Goal: Information Seeking & Learning: Learn about a topic

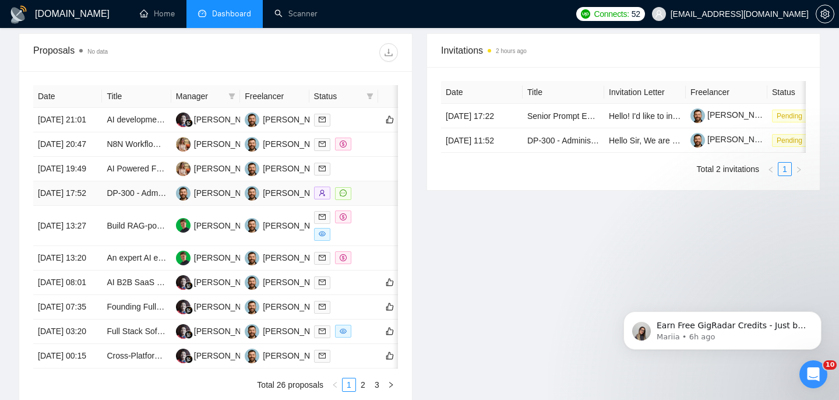
scroll to position [421, 0]
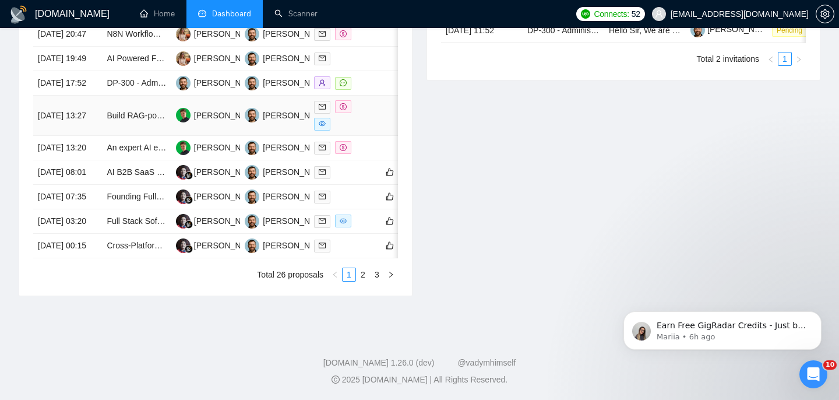
scroll to position [541, 0]
click at [367, 281] on link "2" at bounding box center [363, 274] width 13 height 13
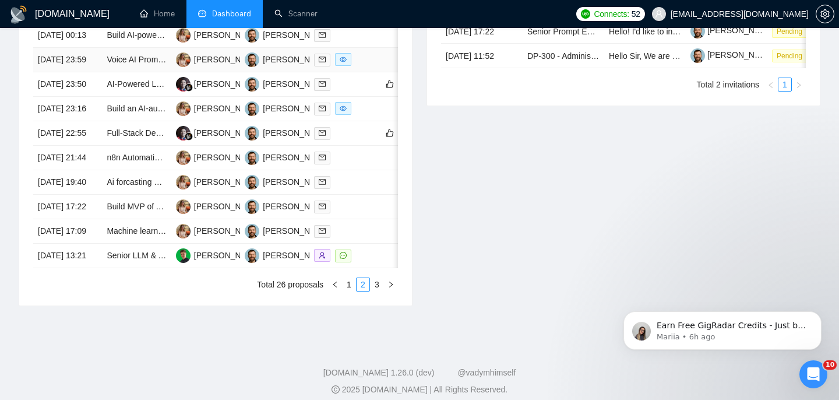
scroll to position [624, 0]
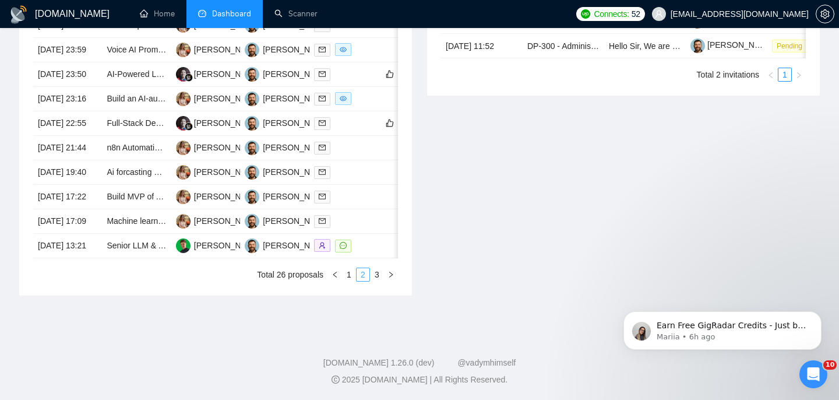
click at [356, 273] on li "2" at bounding box center [363, 274] width 14 height 14
click at [353, 277] on link "1" at bounding box center [349, 274] width 13 height 13
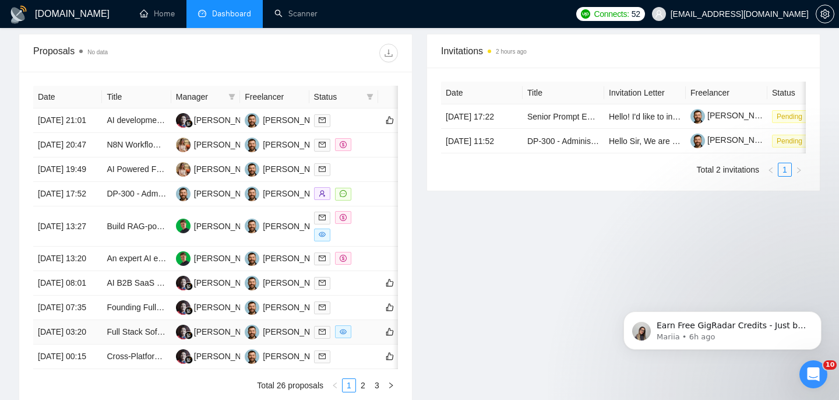
scroll to position [399, 0]
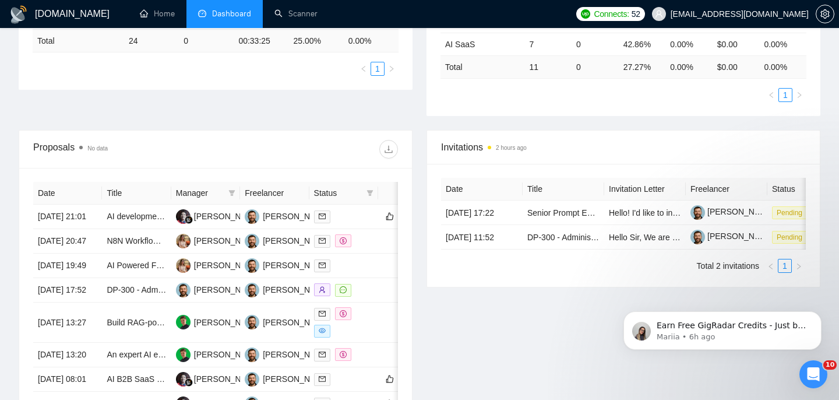
scroll to position [314, 0]
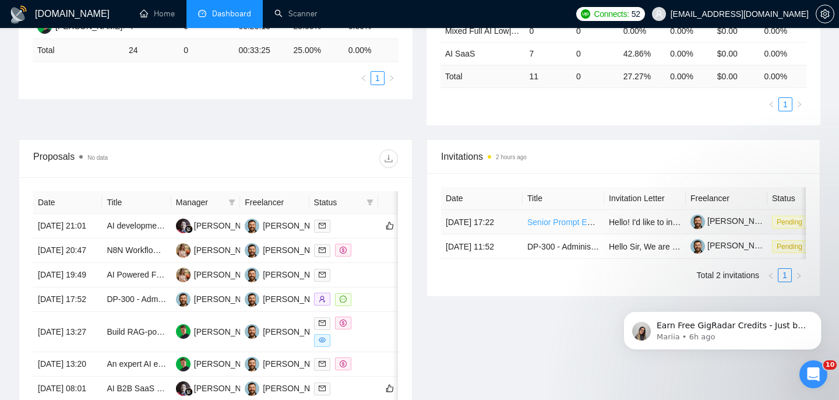
click at [535, 227] on link "Senior Prompt Engineer (LLM / AI Specialist – Freelance)" at bounding box center [630, 221] width 207 height 9
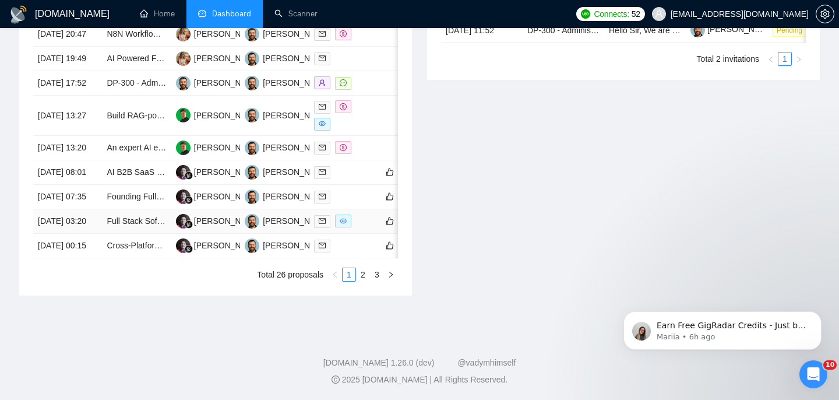
scroll to position [568, 0]
click at [75, 234] on td "[DATE] 03:20" at bounding box center [67, 221] width 69 height 24
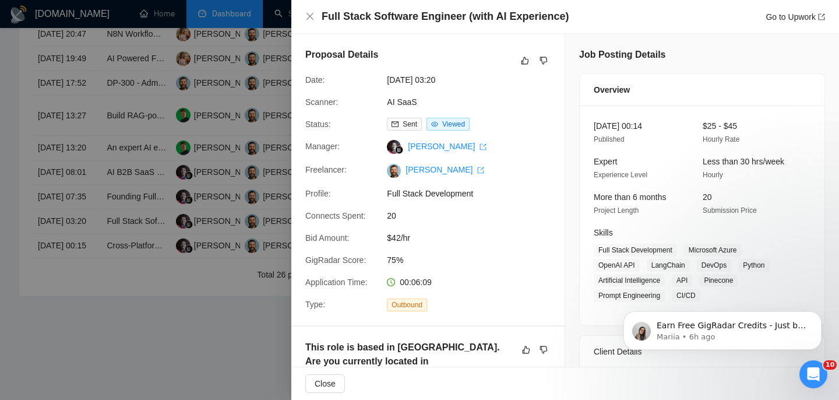
click at [156, 282] on div at bounding box center [419, 200] width 839 height 400
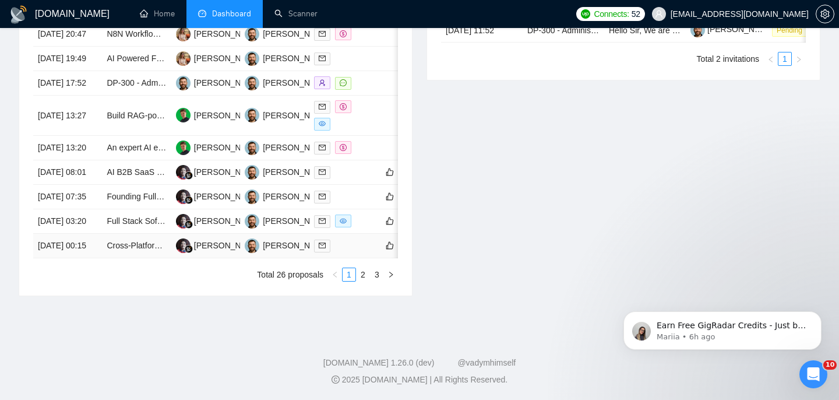
click at [104, 258] on td "Cross-Platform App Developer with Rocket AI Experience" at bounding box center [136, 246] width 69 height 24
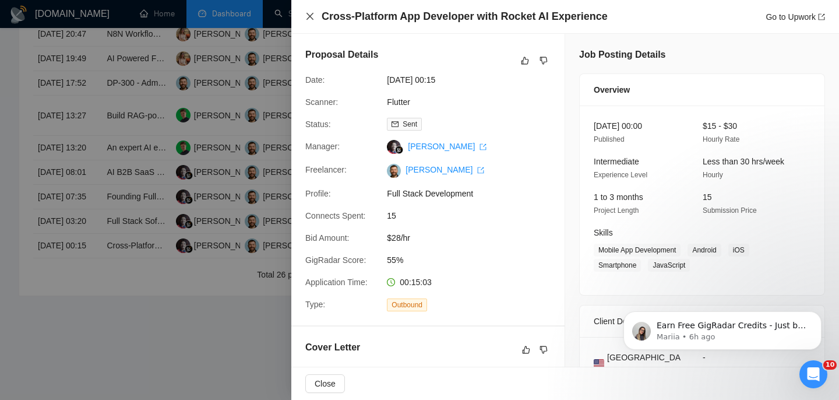
click at [311, 16] on icon "close" at bounding box center [309, 16] width 9 height 9
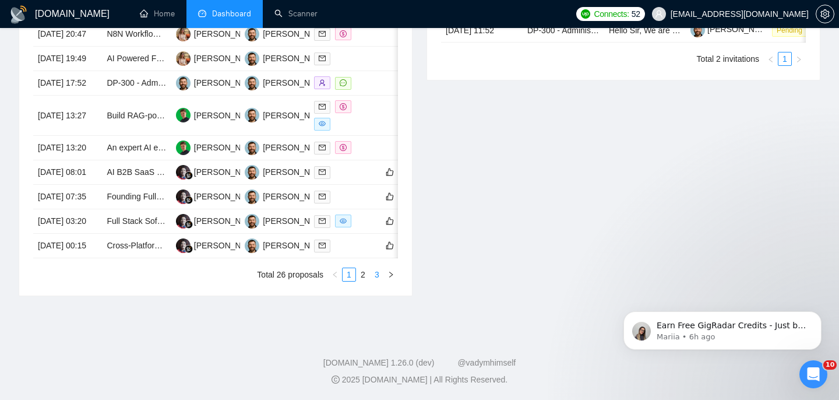
click at [381, 281] on link "3" at bounding box center [377, 274] width 13 height 13
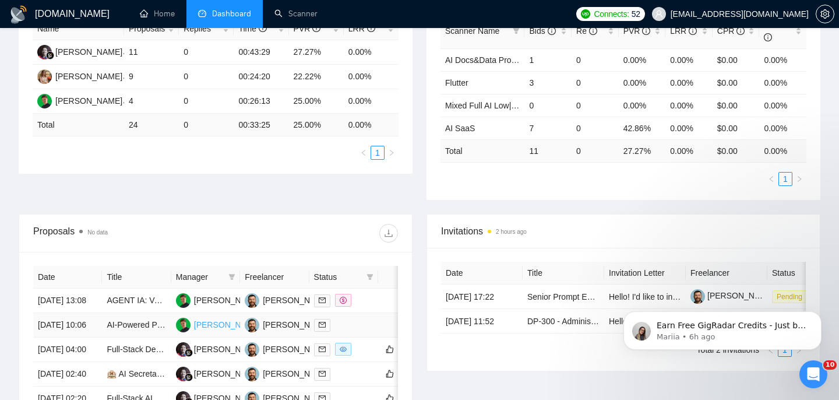
scroll to position [174, 0]
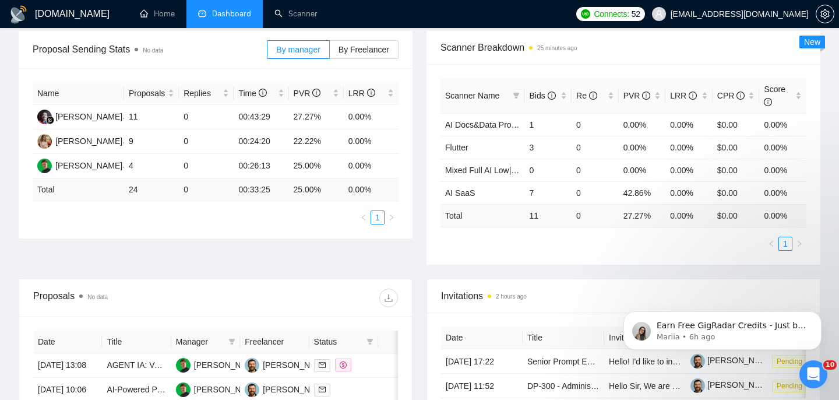
click at [245, 4] on li "Dashboard" at bounding box center [224, 14] width 76 height 28
click at [245, 14] on span "Dashboard" at bounding box center [231, 14] width 39 height 10
click at [253, 22] on li "Dashboard" at bounding box center [224, 14] width 76 height 28
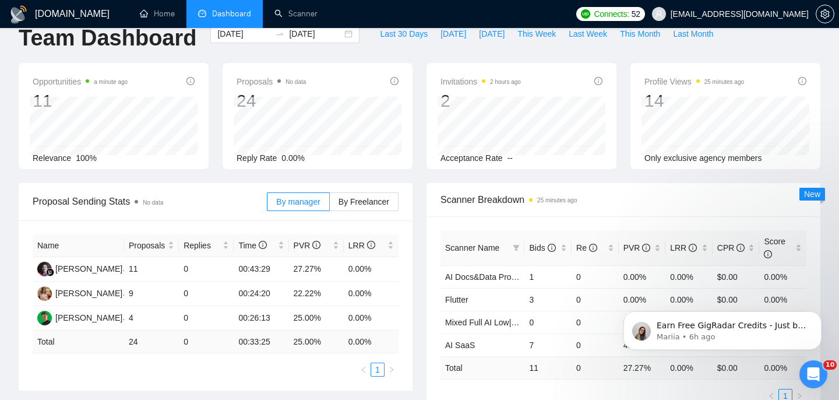
scroll to position [0, 0]
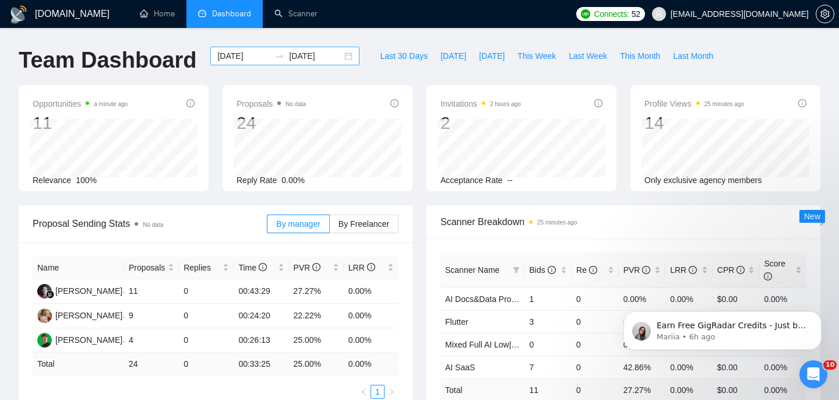
click at [343, 57] on div "[DATE] [DATE]" at bounding box center [284, 56] width 149 height 19
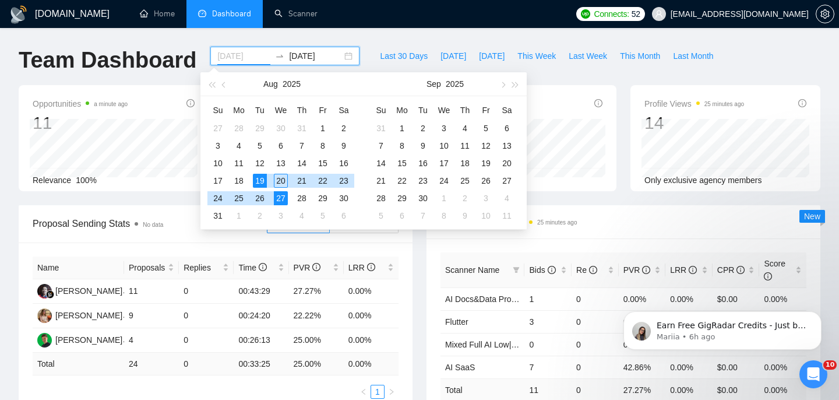
type input "[DATE]"
click at [420, 250] on div "Scanner Breakdown 25 minutes ago Scanner Name Bids Re PVR LRR CPR Score AI Docs…" at bounding box center [624, 322] width 408 height 234
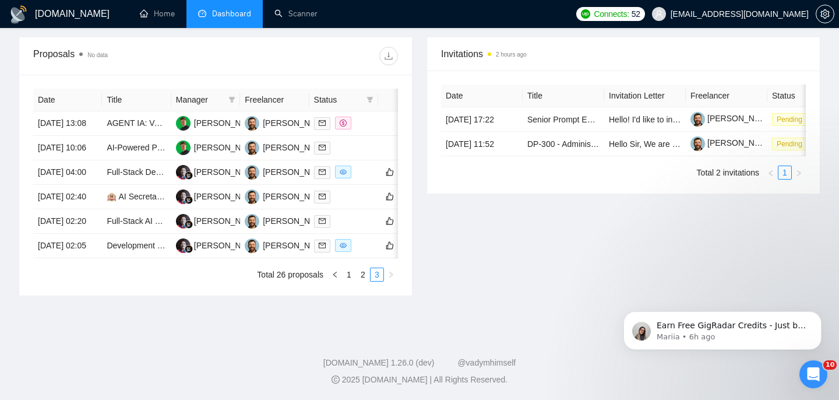
scroll to position [462, 0]
click at [76, 258] on td "[DATE] 02:05" at bounding box center [67, 246] width 69 height 24
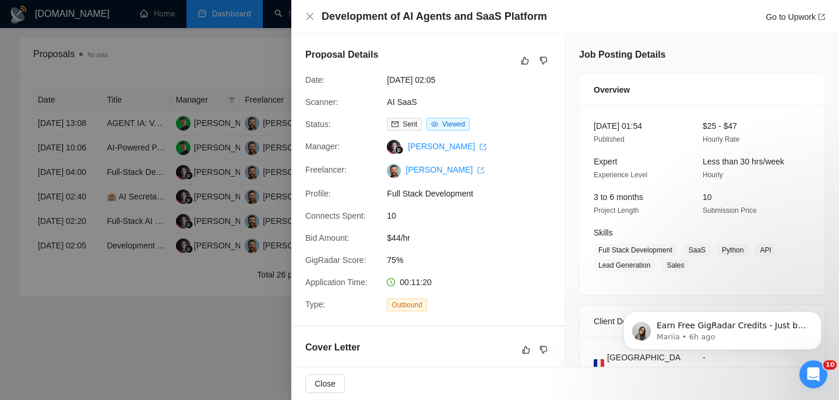
click at [128, 209] on div at bounding box center [419, 200] width 839 height 400
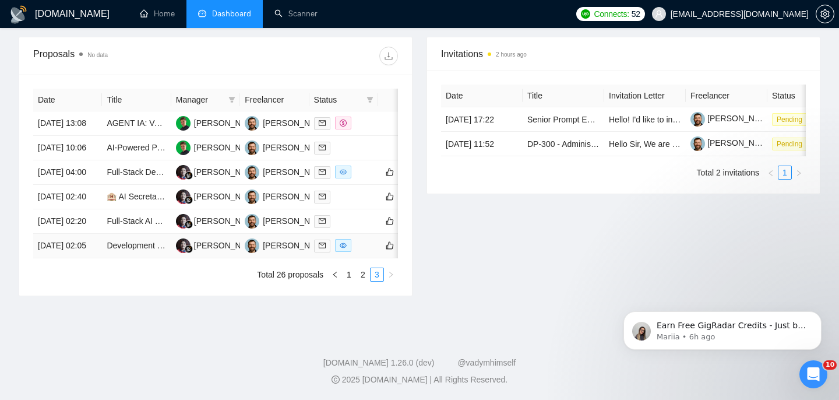
click at [94, 258] on td "[DATE] 02:05" at bounding box center [67, 246] width 69 height 24
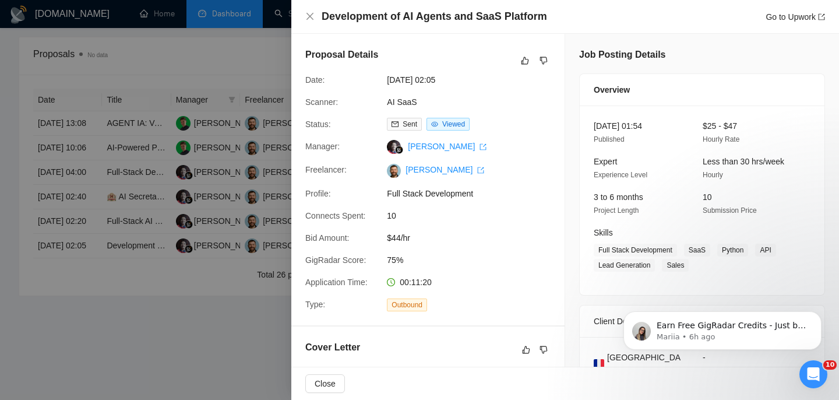
click at [310, 8] on div "Development of AI Agents and SaaS Platform Go to Upwork" at bounding box center [565, 17] width 548 height 34
click at [310, 12] on icon "close" at bounding box center [309, 16] width 9 height 9
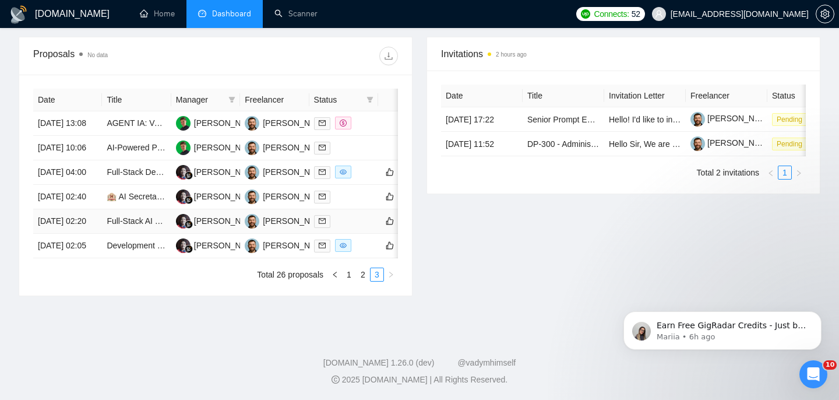
click at [90, 230] on td "[DATE] 02:20" at bounding box center [67, 221] width 69 height 24
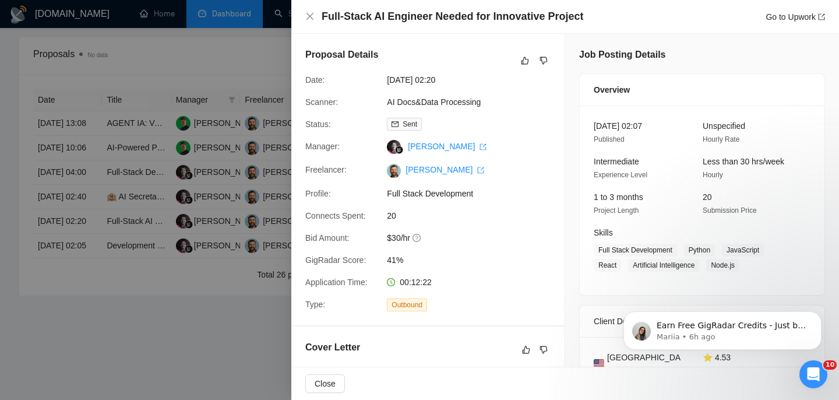
click at [307, 10] on div "Full-Stack AI Engineer Needed for Innovative Project Go to Upwork" at bounding box center [565, 16] width 520 height 15
click at [307, 13] on icon "close" at bounding box center [310, 16] width 7 height 7
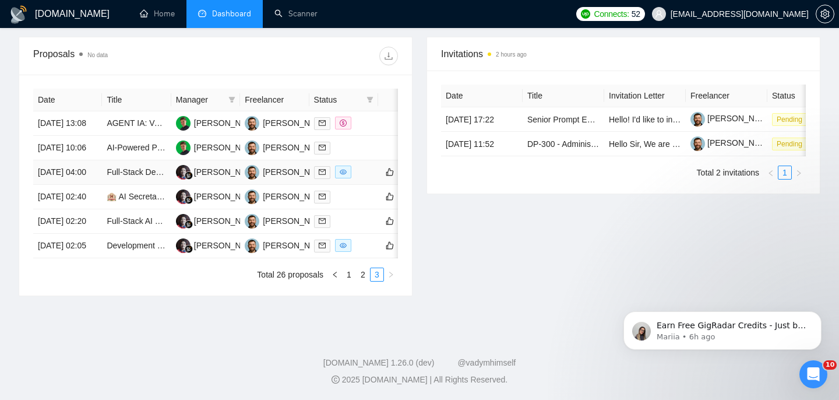
click at [96, 160] on td "[DATE] 04:00" at bounding box center [67, 172] width 69 height 24
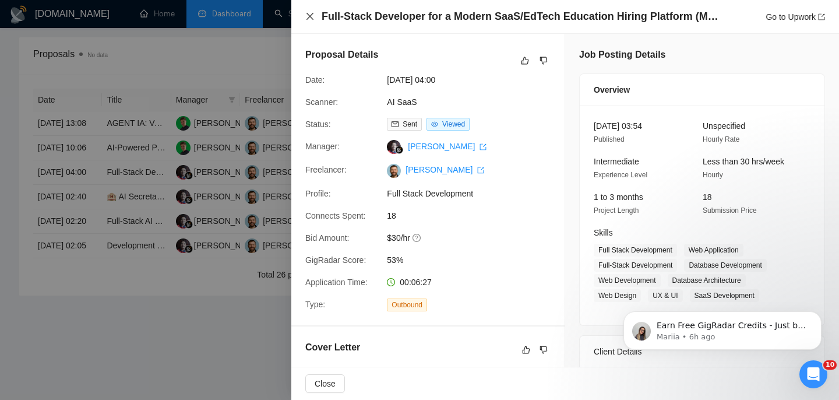
click at [307, 16] on icon "close" at bounding box center [309, 16] width 9 height 9
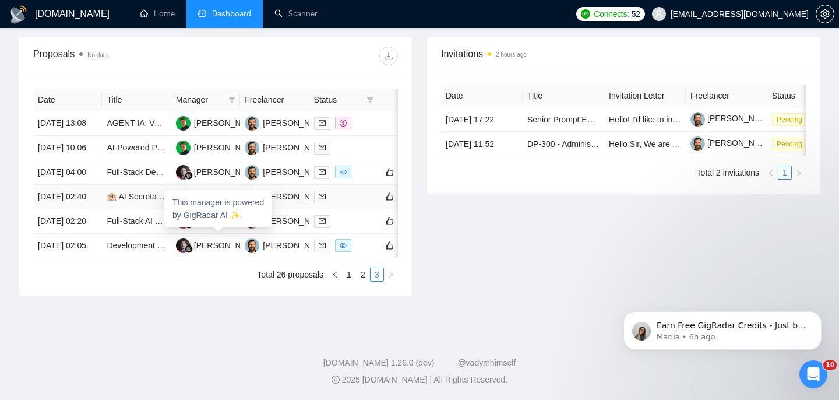
scroll to position [418, 0]
click at [360, 281] on link "2" at bounding box center [363, 274] width 13 height 13
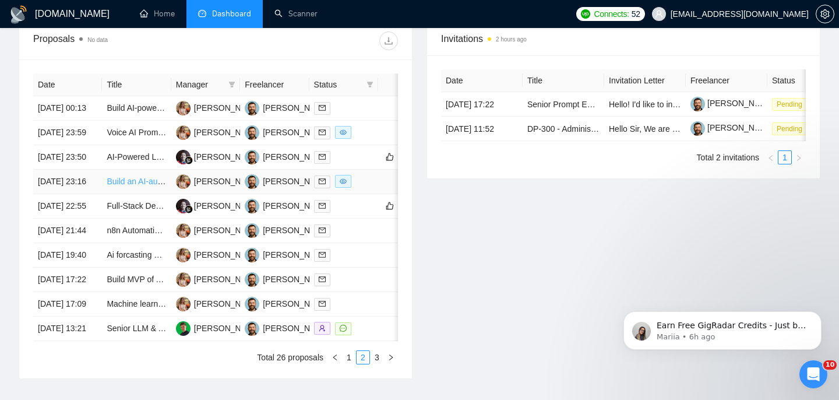
scroll to position [432, 0]
click at [89, 193] on td "[DATE] 23:16" at bounding box center [67, 181] width 69 height 24
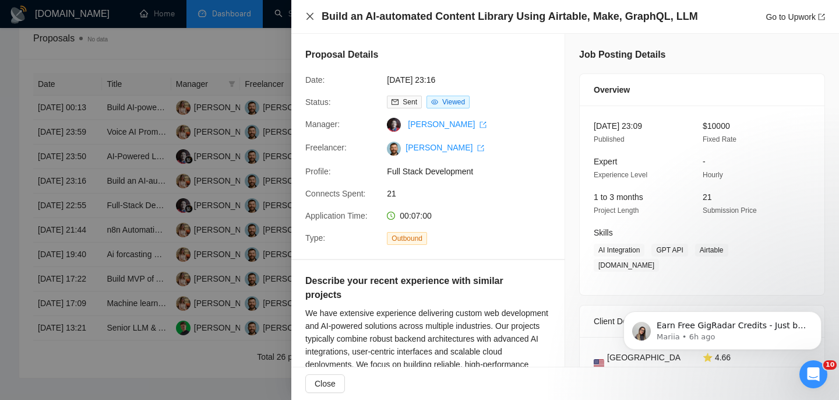
click at [311, 19] on icon "close" at bounding box center [309, 16] width 9 height 9
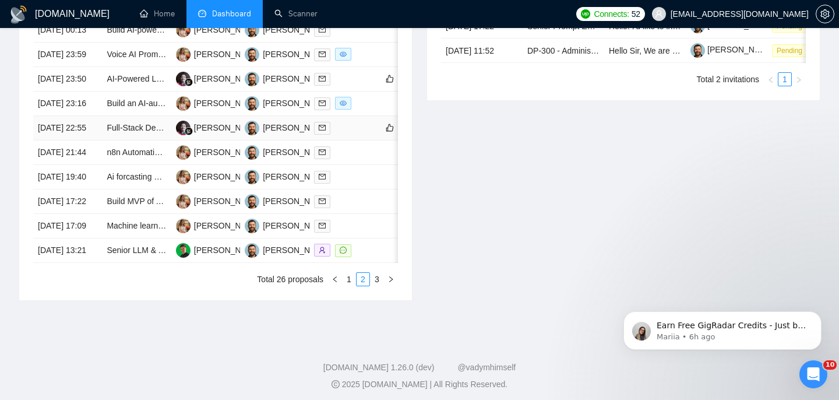
scroll to position [536, 0]
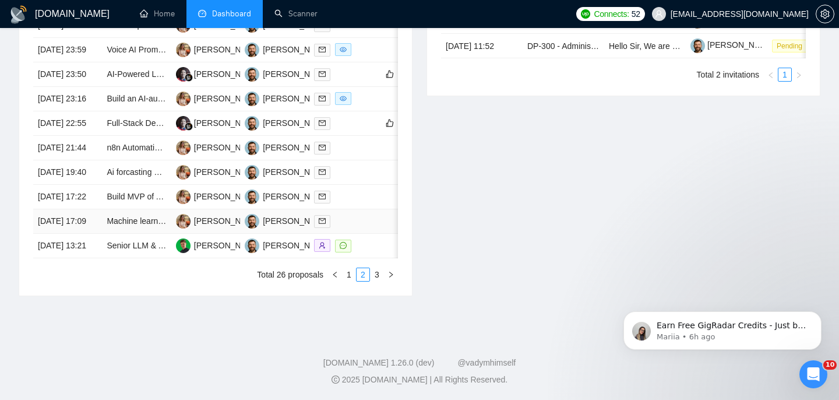
click at [94, 234] on td "[DATE] 17:09" at bounding box center [67, 221] width 69 height 24
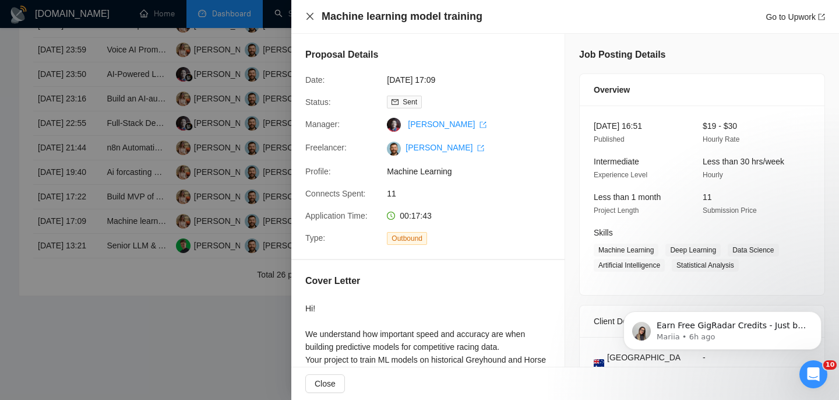
click at [307, 13] on icon "close" at bounding box center [310, 16] width 7 height 7
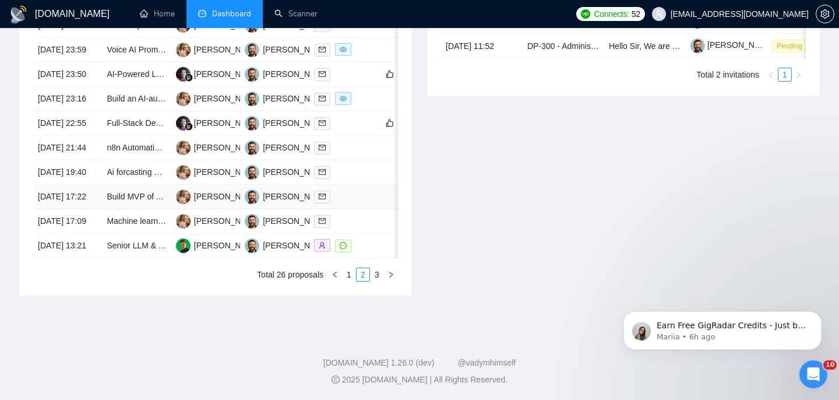
click at [99, 209] on td "[DATE] 17:22" at bounding box center [67, 197] width 69 height 24
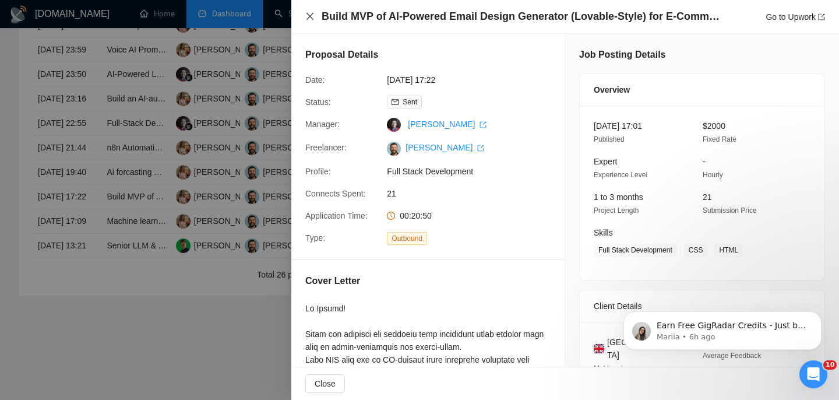
click at [309, 16] on icon "close" at bounding box center [310, 16] width 7 height 7
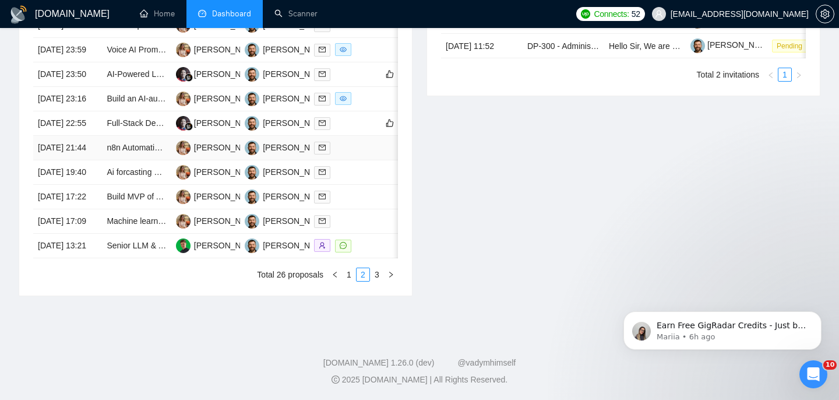
click at [89, 160] on td "[DATE] 21:44" at bounding box center [67, 148] width 69 height 24
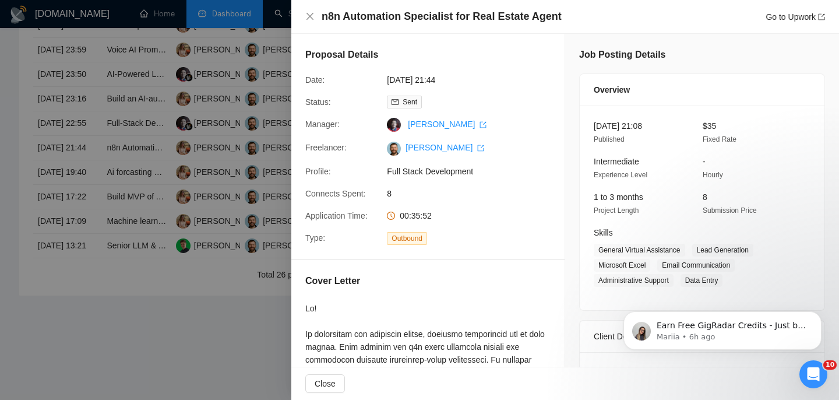
click at [75, 172] on div at bounding box center [419, 200] width 839 height 400
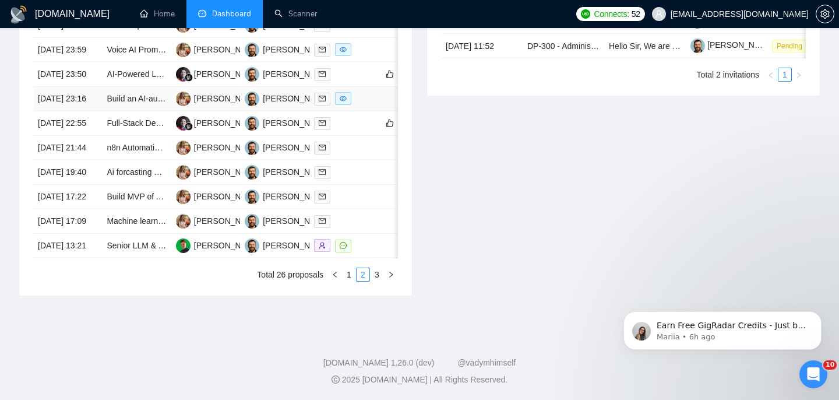
click at [89, 111] on td "[DATE] 23:16" at bounding box center [67, 99] width 69 height 24
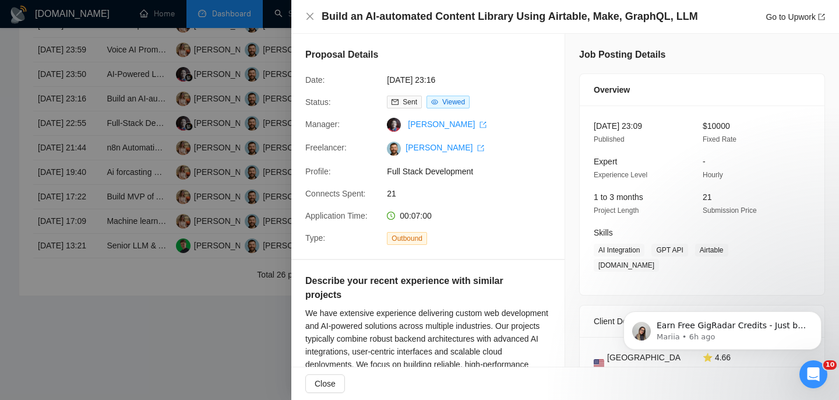
click at [307, 23] on div "Build an AI-automated Content Library Using Airtable, Make, GraphQL, LLM Go to …" at bounding box center [565, 16] width 520 height 15
click at [312, 19] on icon "close" at bounding box center [309, 16] width 9 height 9
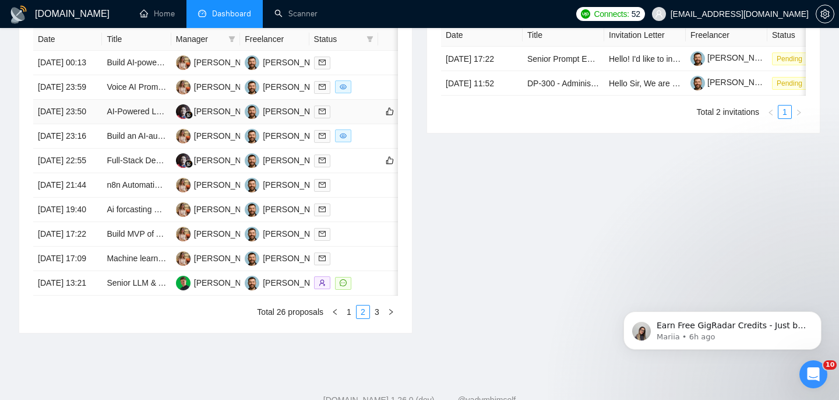
scroll to position [590, 0]
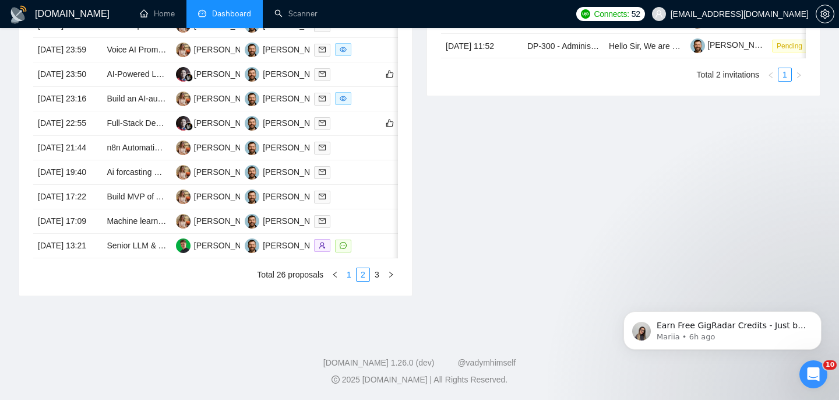
click at [353, 281] on link "1" at bounding box center [349, 274] width 13 height 13
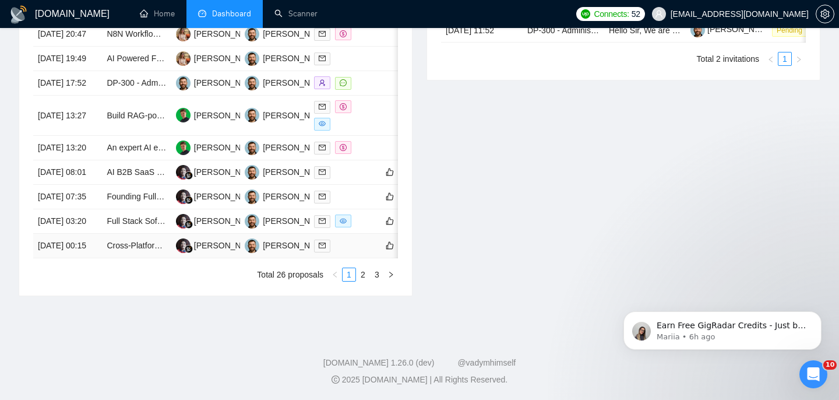
click at [85, 258] on td "[DATE] 00:15" at bounding box center [67, 246] width 69 height 24
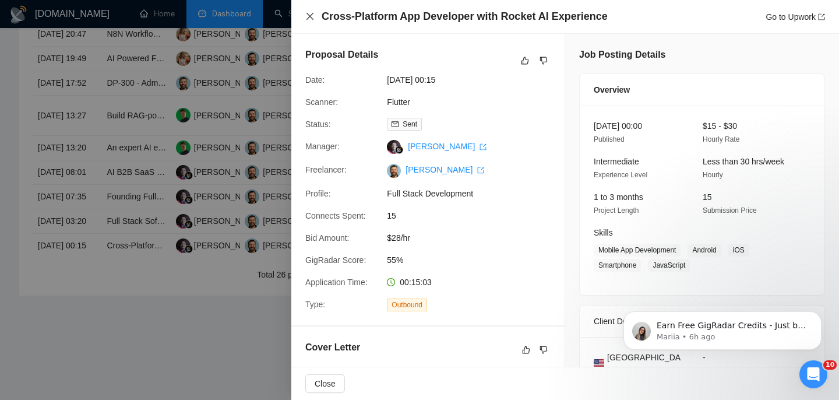
click at [307, 20] on icon "close" at bounding box center [309, 16] width 9 height 9
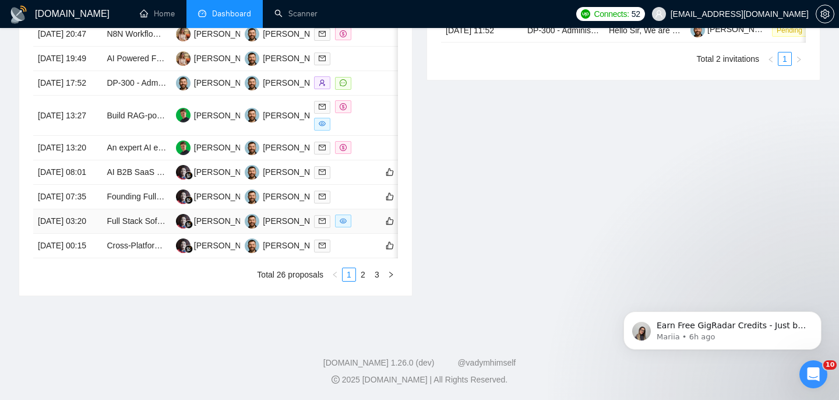
click at [96, 234] on td "[DATE] 03:20" at bounding box center [67, 221] width 69 height 24
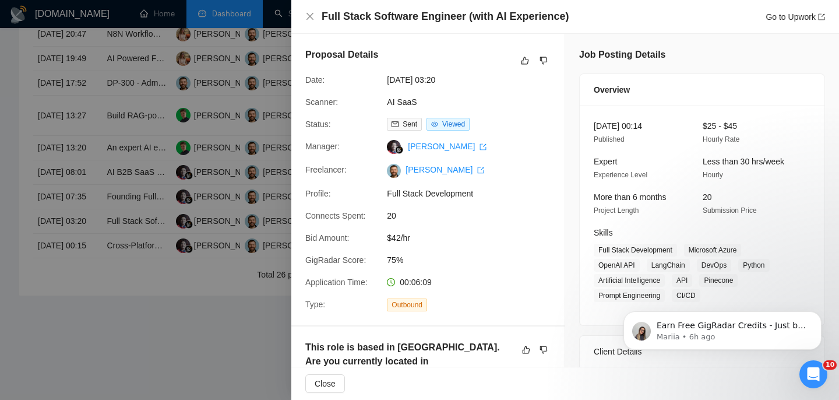
click at [359, 14] on h4 "Full Stack Software Engineer (with AI Experience)" at bounding box center [445, 16] width 247 height 15
copy h4 "Full Stack Software Engineer (with AI Experience)"
click at [311, 15] on icon "close" at bounding box center [309, 16] width 9 height 9
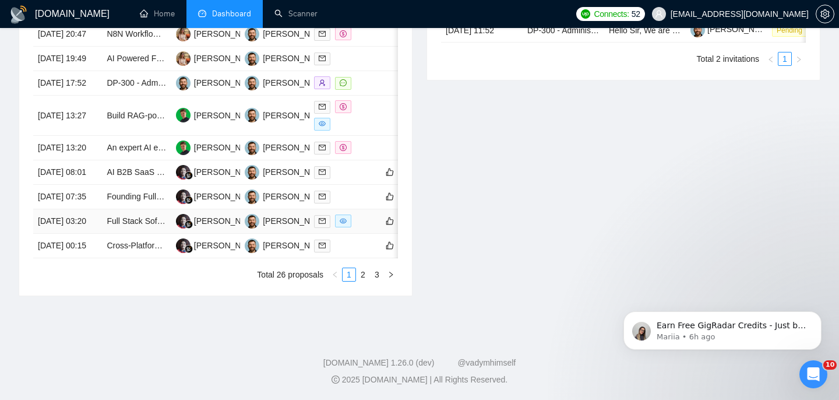
click at [84, 234] on td "[DATE] 03:20" at bounding box center [67, 221] width 69 height 24
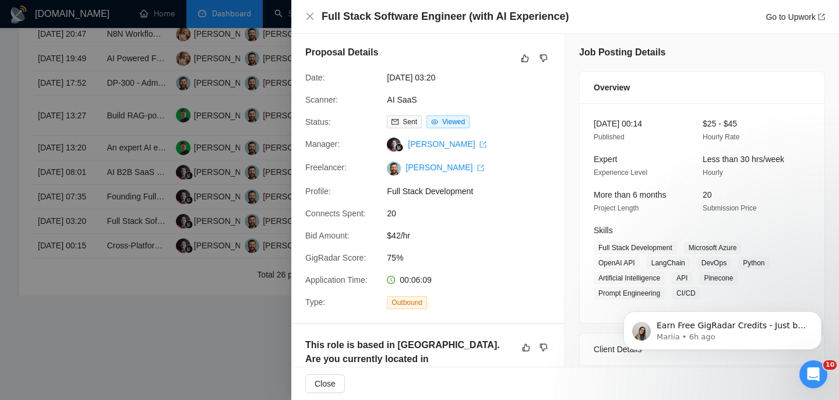
scroll to position [0, 0]
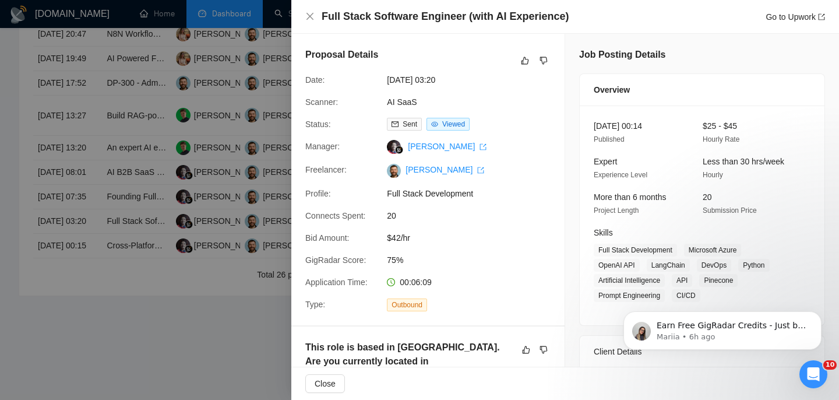
click at [304, 24] on div "Full Stack Software Engineer (with AI Experience) Go to Upwork" at bounding box center [565, 17] width 548 height 34
click at [305, 19] on icon "close" at bounding box center [309, 16] width 9 height 9
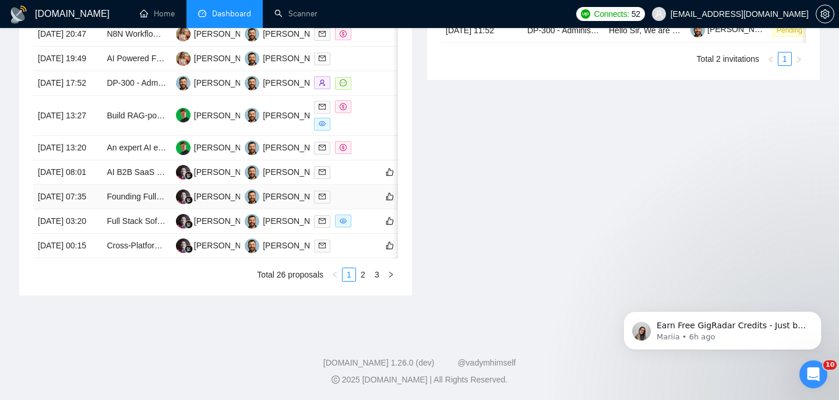
scroll to position [583, 0]
click at [102, 209] on td "Founding Fullstack Engineer (Freelance) – Context Engineering + PRPs" at bounding box center [136, 197] width 69 height 24
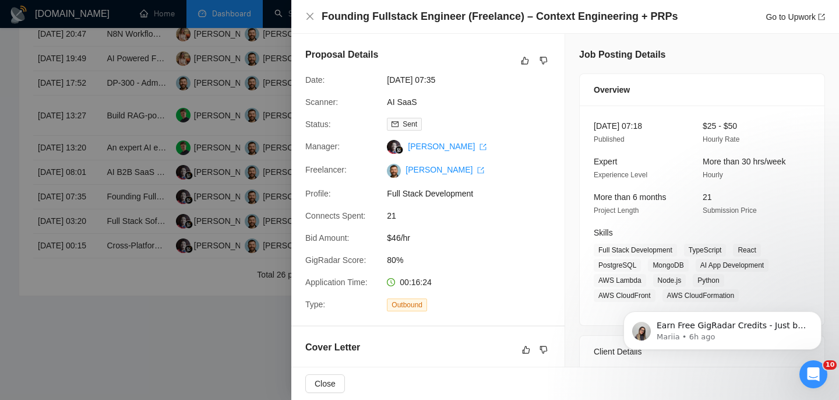
click at [417, 16] on h4 "Founding Fullstack Engineer (Freelance) – Context Engineering + PRPs" at bounding box center [500, 16] width 357 height 15
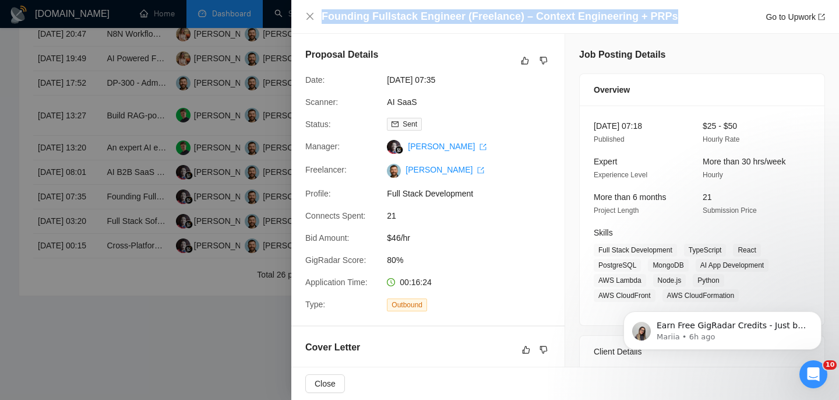
click at [417, 16] on h4 "Founding Fullstack Engineer (Freelance) – Context Engineering + PRPs" at bounding box center [500, 16] width 357 height 15
copy h4 "Founding Fullstack Engineer (Freelance) – Context Engineering + PRPs"
click at [306, 17] on icon "close" at bounding box center [309, 16] width 9 height 9
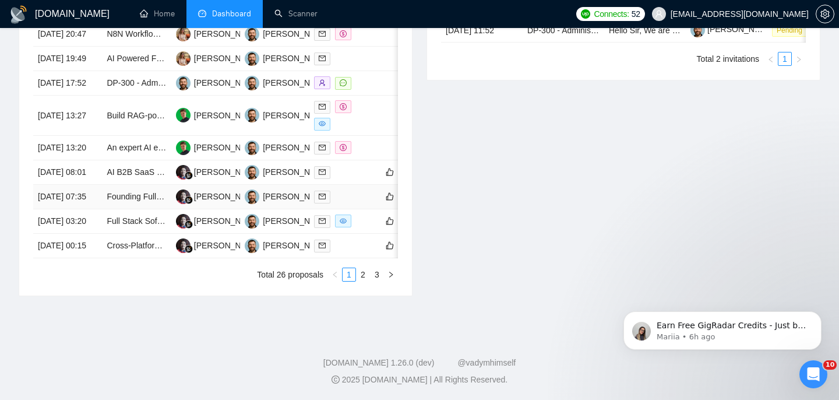
click at [83, 209] on td "[DATE] 07:35" at bounding box center [67, 197] width 69 height 24
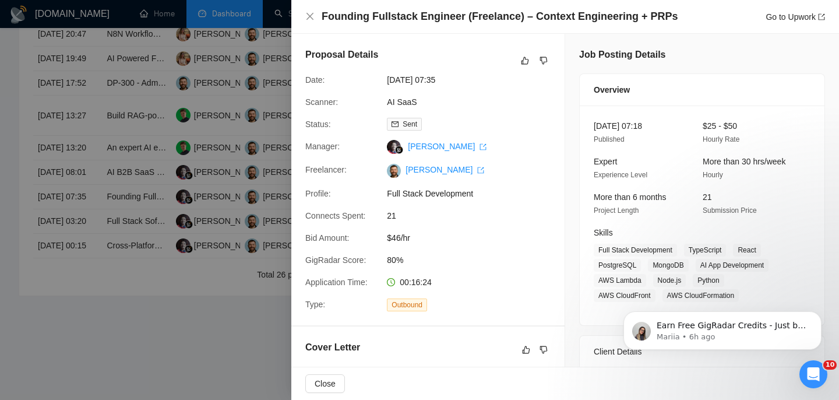
click at [395, 15] on h4 "Founding Fullstack Engineer (Freelance) – Context Engineering + PRPs" at bounding box center [500, 16] width 357 height 15
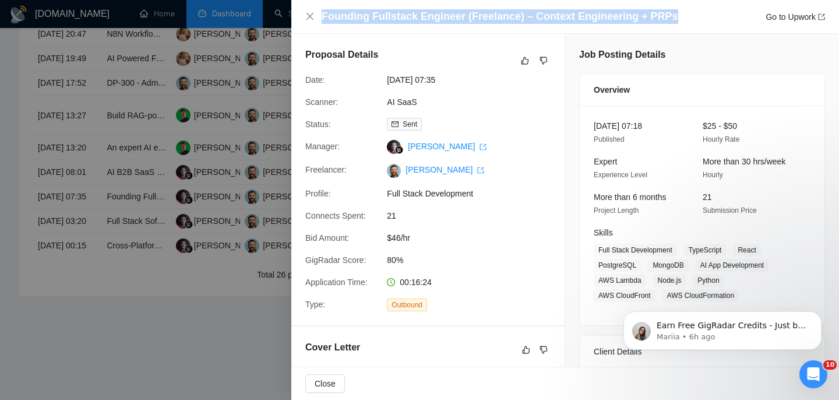
click at [395, 15] on h4 "Founding Fullstack Engineer (Freelance) – Context Engineering + PRPs" at bounding box center [500, 16] width 357 height 15
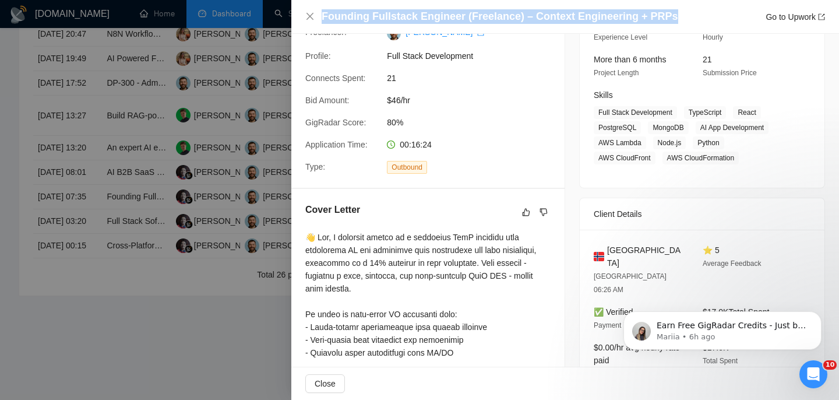
scroll to position [139, 0]
click at [312, 15] on icon "close" at bounding box center [309, 16] width 9 height 9
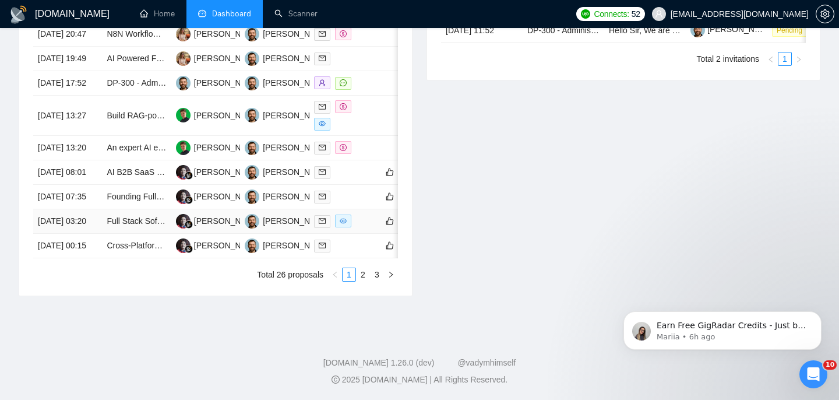
click at [97, 234] on td "[DATE] 03:20" at bounding box center [67, 221] width 69 height 24
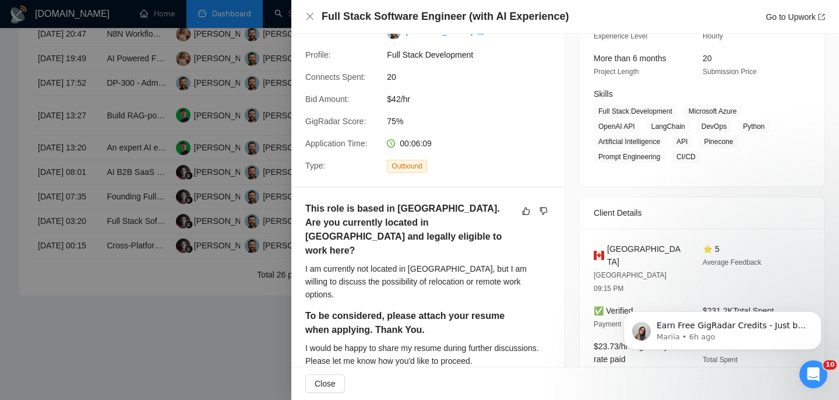
click at [630, 248] on span "[GEOGRAPHIC_DATA]" at bounding box center [645, 255] width 77 height 26
copy span "[GEOGRAPHIC_DATA]"
click at [311, 19] on icon "close" at bounding box center [309, 16] width 9 height 9
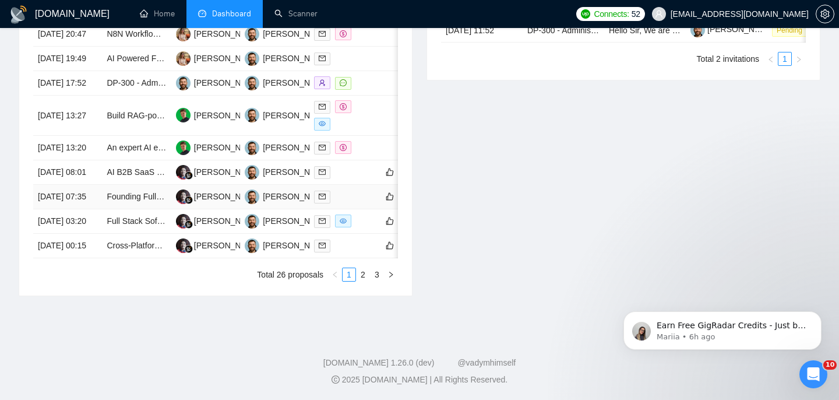
click at [94, 209] on td "[DATE] 07:35" at bounding box center [67, 197] width 69 height 24
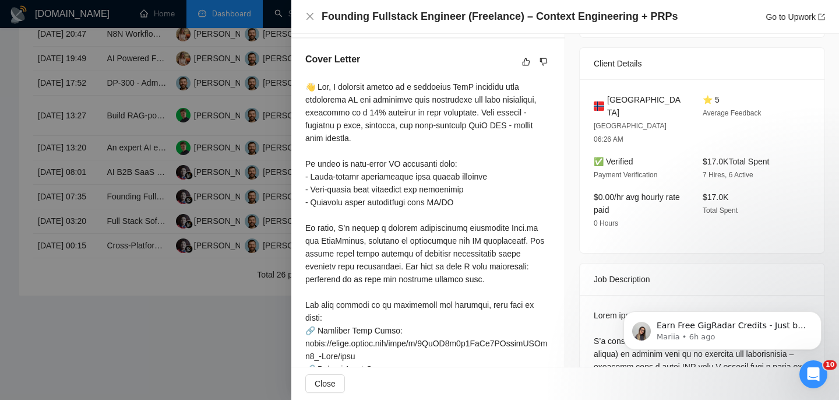
scroll to position [347, 0]
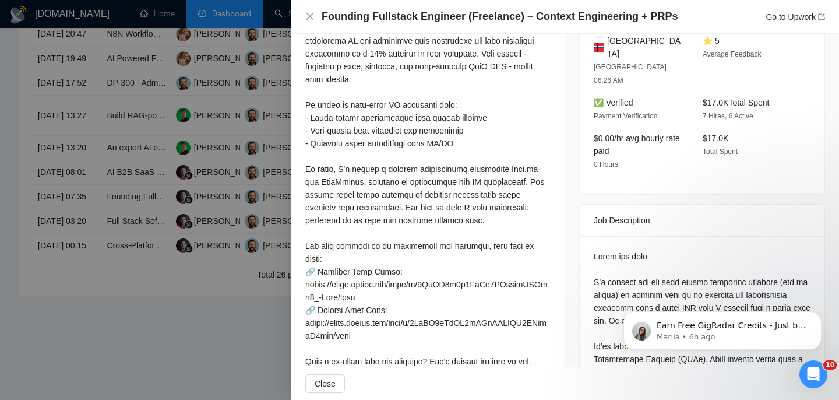
click at [618, 44] on span "[GEOGRAPHIC_DATA]" at bounding box center [645, 47] width 77 height 26
copy span "[GEOGRAPHIC_DATA]"
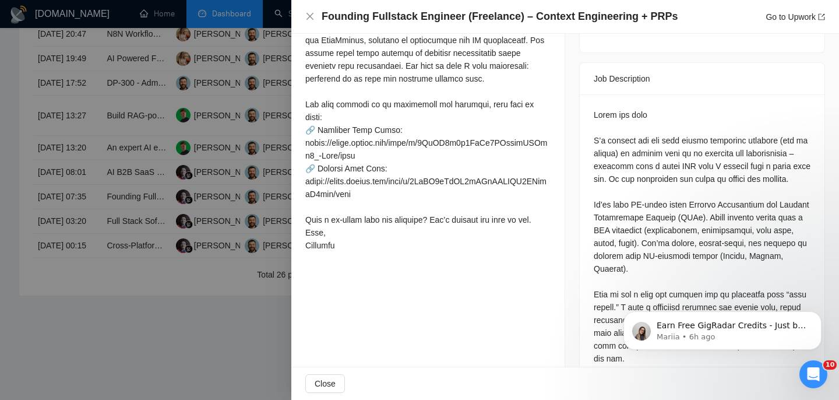
scroll to position [490, 0]
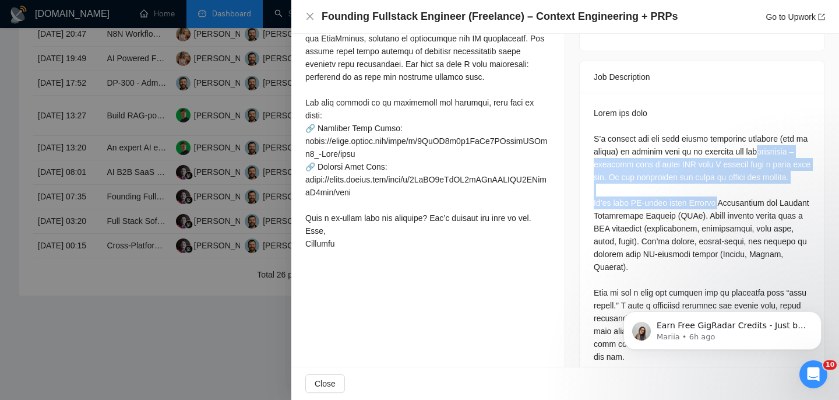
drag, startPoint x: 724, startPoint y: 130, endPoint x: 726, endPoint y: 162, distance: 32.1
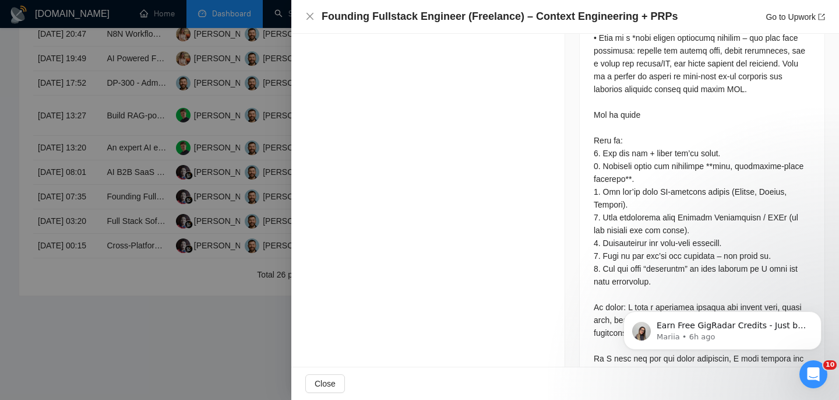
scroll to position [1785, 0]
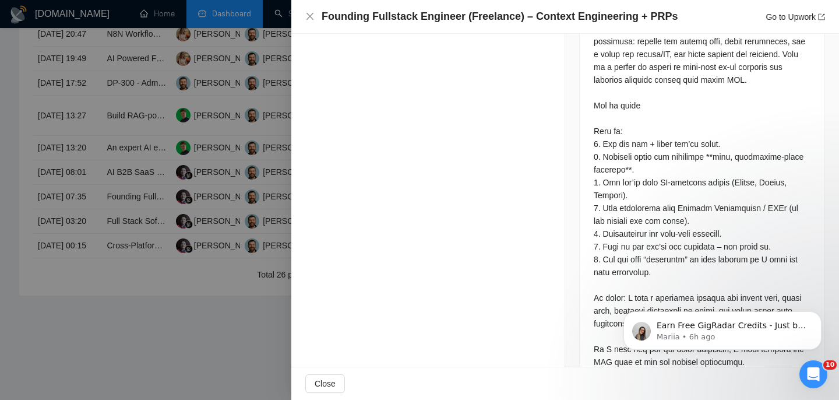
scroll to position [1807, 0]
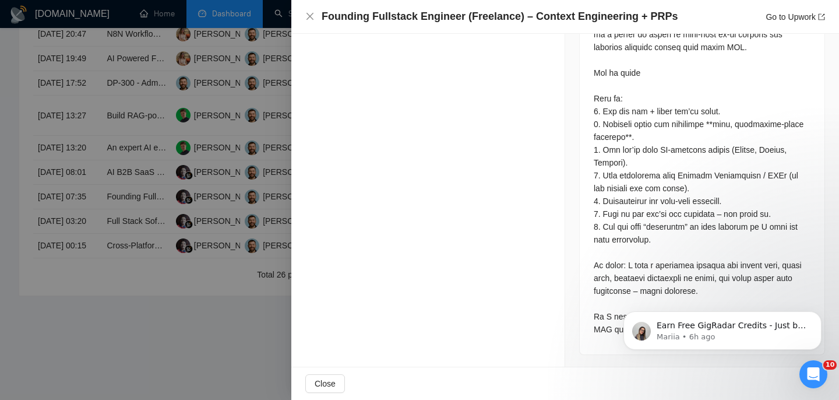
click at [613, 337] on body "Earn Free GigRadar Credits - Just by Sharing Your Story! 💬 Want more credits fo…" at bounding box center [723, 327] width 224 height 72
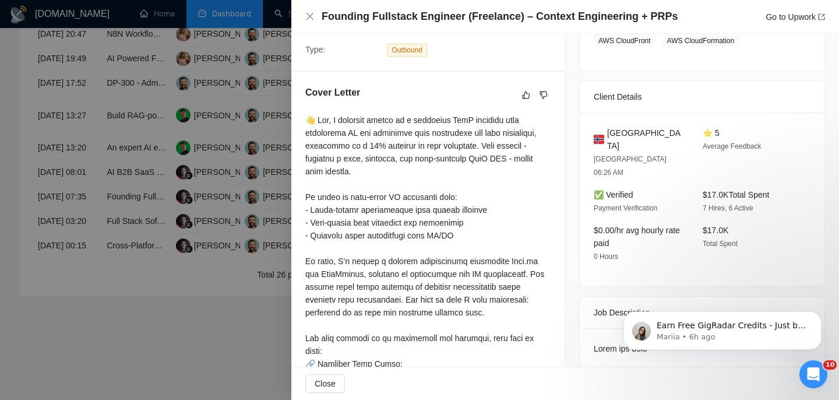
scroll to position [234, 0]
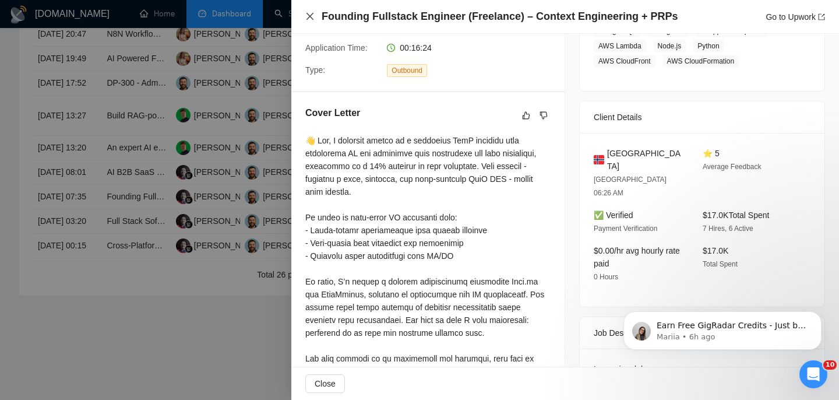
click at [311, 19] on icon "close" at bounding box center [309, 16] width 9 height 9
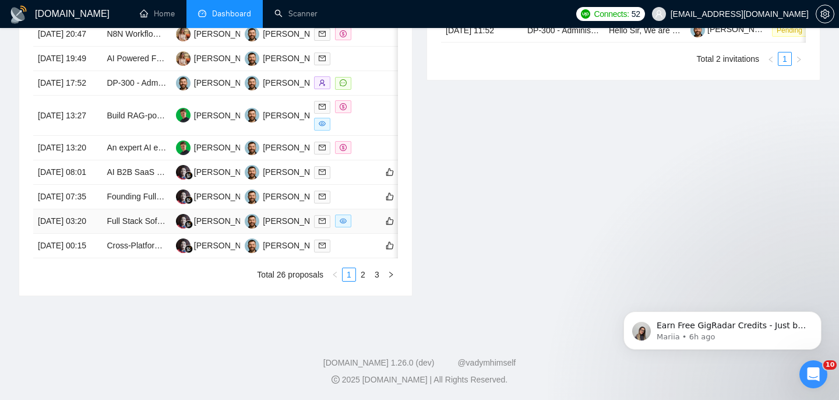
scroll to position [578, 0]
click at [97, 185] on td "[DATE] 08:01" at bounding box center [67, 172] width 69 height 24
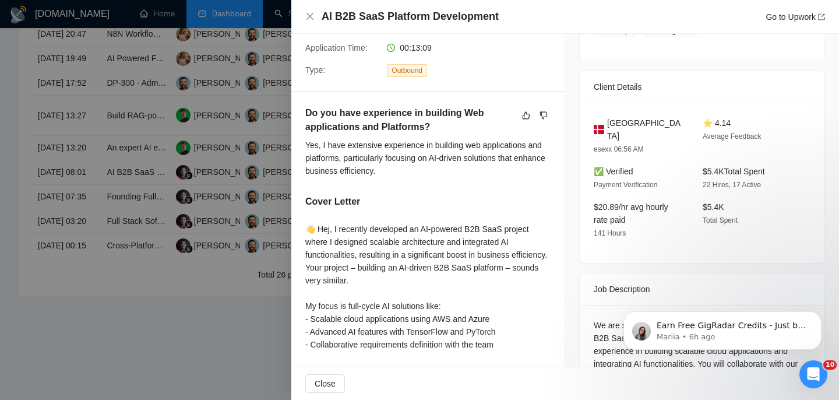
click at [395, 9] on h4 "AI B2B SaaS Platform Development" at bounding box center [410, 16] width 177 height 15
click at [395, 13] on h4 "AI B2B SaaS Platform Development" at bounding box center [410, 16] width 177 height 15
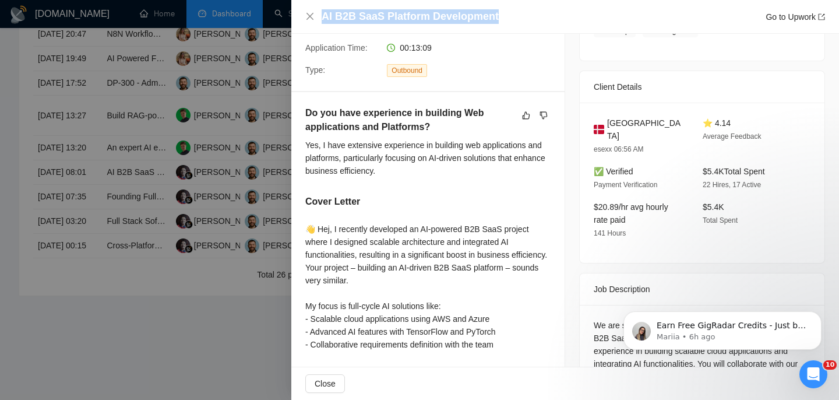
click at [395, 13] on h4 "AI B2B SaaS Platform Development" at bounding box center [410, 16] width 177 height 15
copy h4 "AI B2B SaaS Platform Development"
click at [309, 15] on icon "close" at bounding box center [309, 16] width 9 height 9
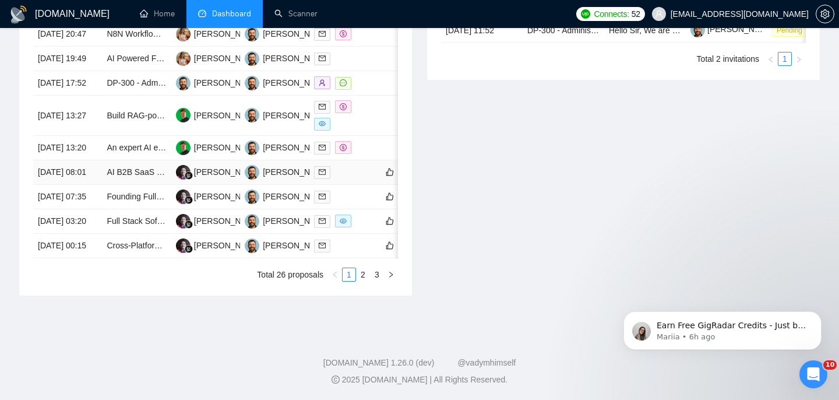
click at [93, 185] on td "[DATE] 08:01" at bounding box center [67, 172] width 69 height 24
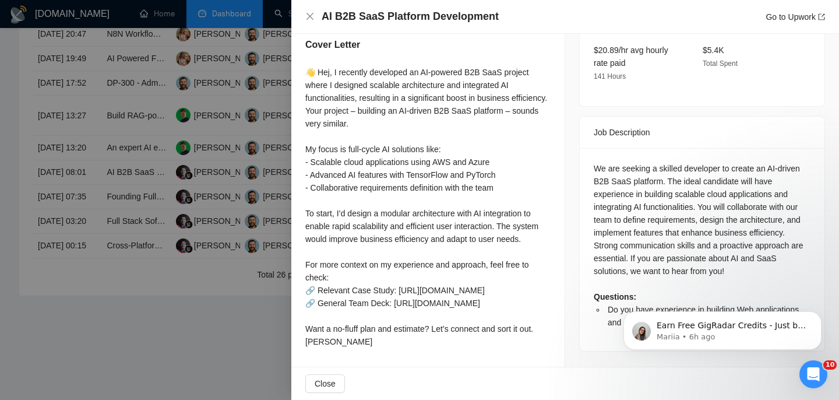
scroll to position [443, 0]
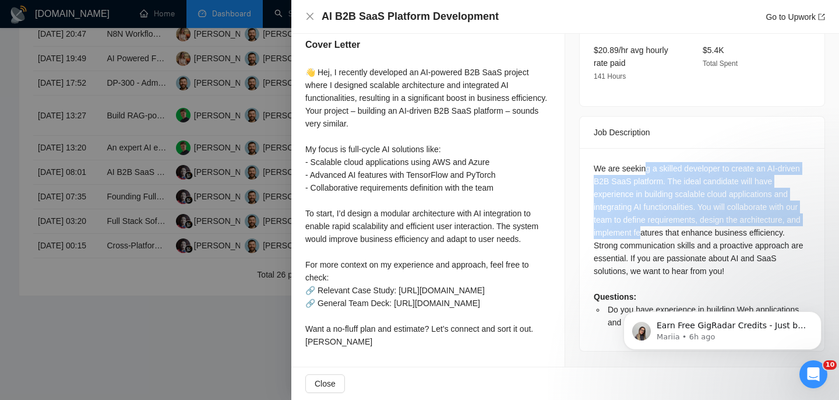
drag, startPoint x: 646, startPoint y: 100, endPoint x: 643, endPoint y: 169, distance: 69.4
click at [644, 170] on div "We are seeking a skilled developer to create an AI-driven B2B SaaS platform. Th…" at bounding box center [702, 245] width 217 height 167
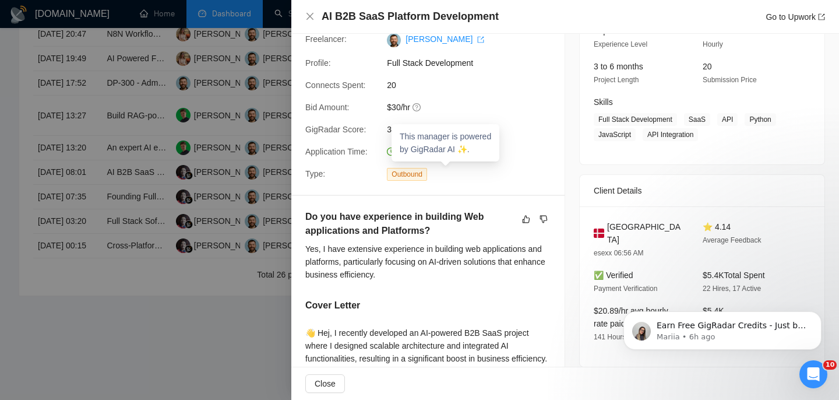
scroll to position [148, 0]
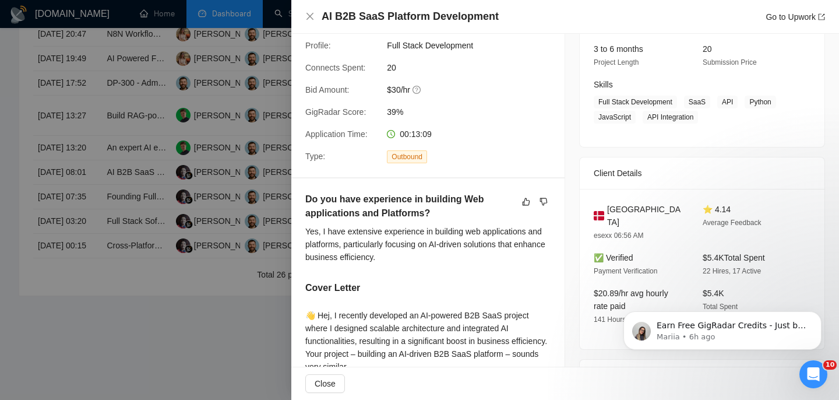
click at [159, 209] on div at bounding box center [419, 200] width 839 height 400
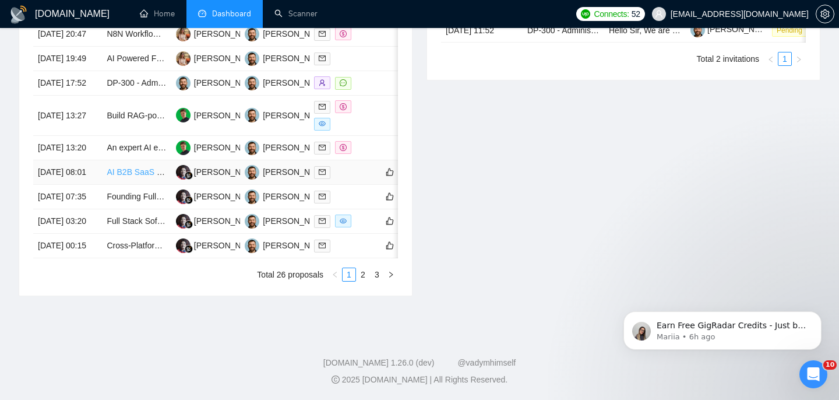
click at [132, 177] on link "AI B2B SaaS Platform Development" at bounding box center [172, 171] width 131 height 9
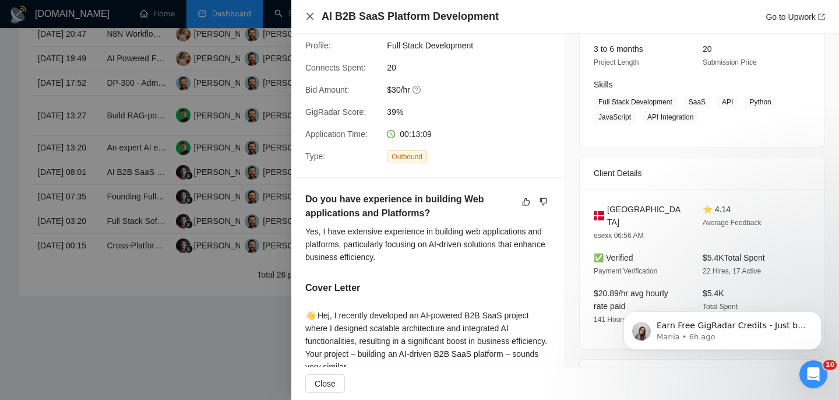
click at [306, 12] on div "AI B2B SaaS Platform Development Go to Upwork" at bounding box center [565, 16] width 520 height 15
click at [306, 12] on icon "close" at bounding box center [309, 16] width 9 height 9
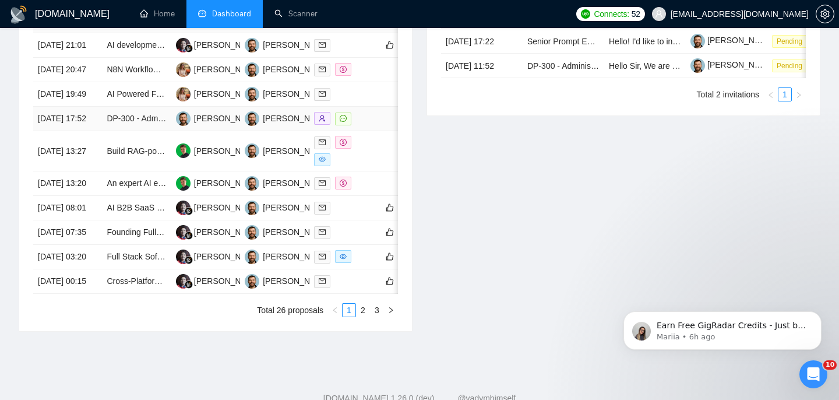
scroll to position [493, 0]
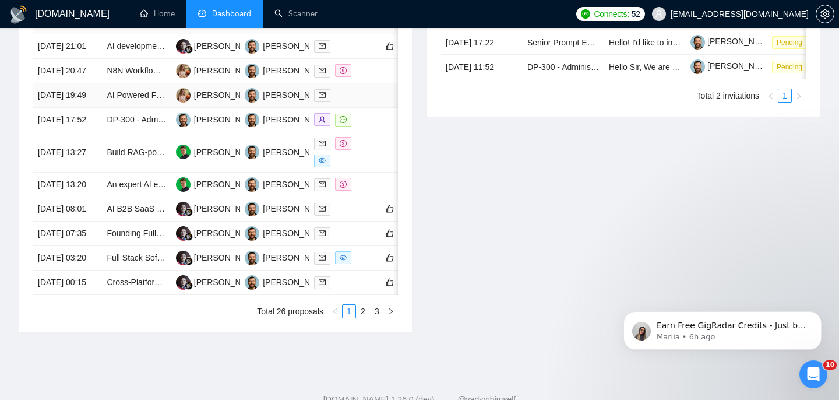
click at [93, 108] on td "[DATE] 19:49" at bounding box center [67, 95] width 69 height 24
